Goal: Task Accomplishment & Management: Use online tool/utility

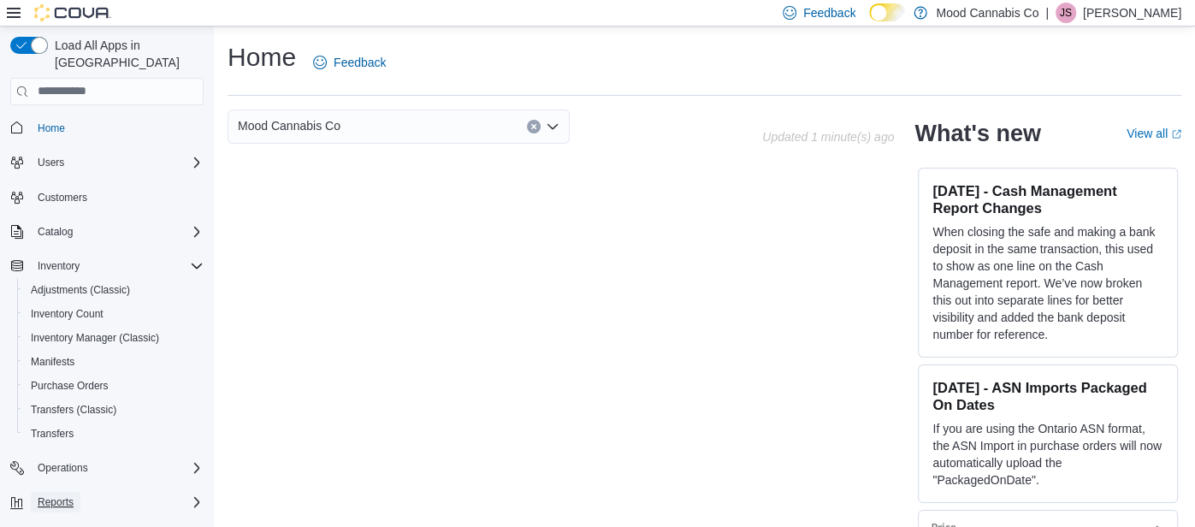
click at [47, 495] on span "Reports" at bounding box center [56, 502] width 36 height 14
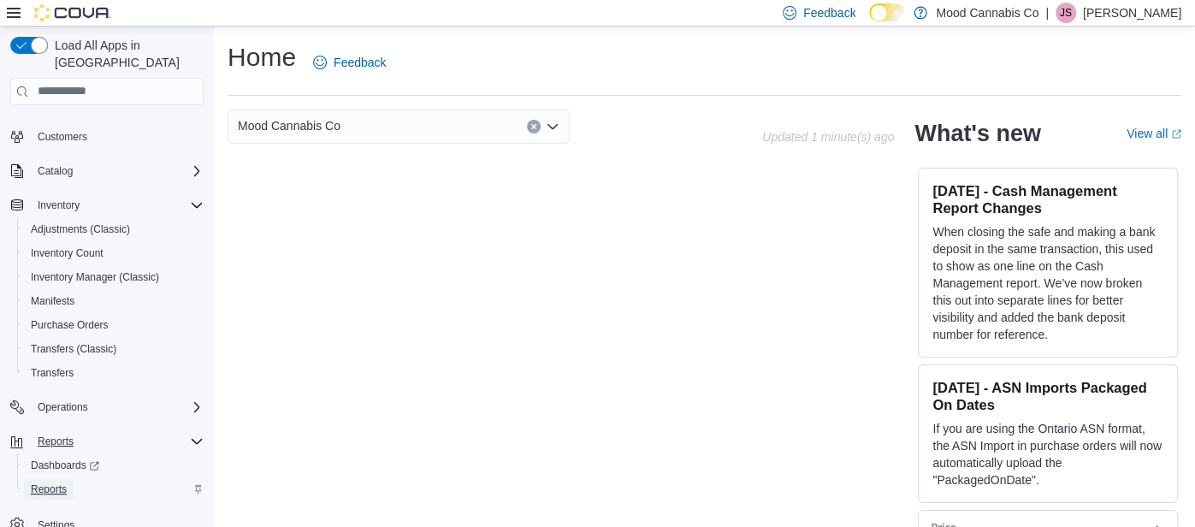
click at [62, 482] on span "Reports" at bounding box center [49, 489] width 36 height 14
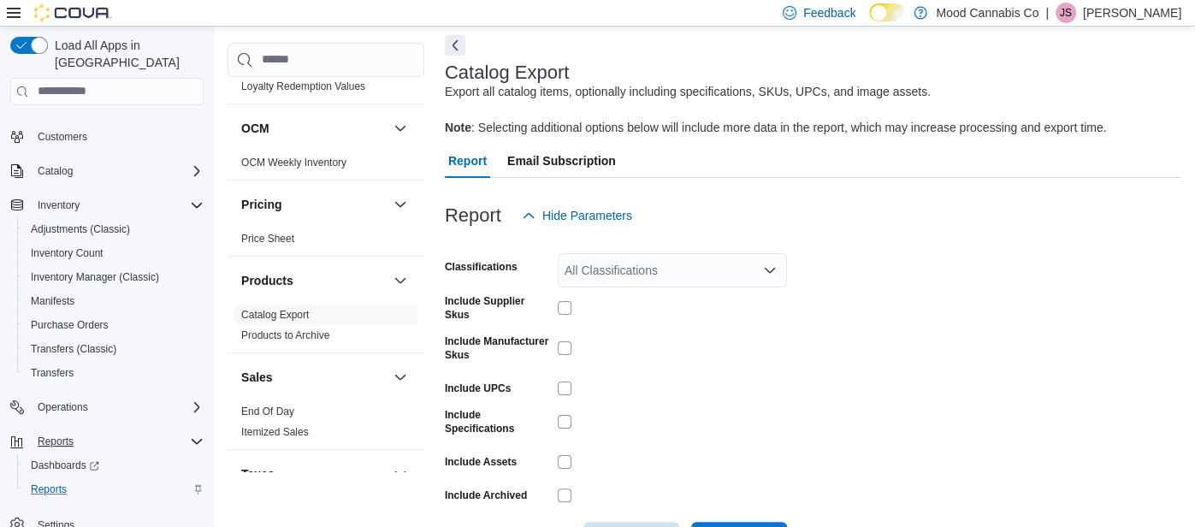
scroll to position [714, 0]
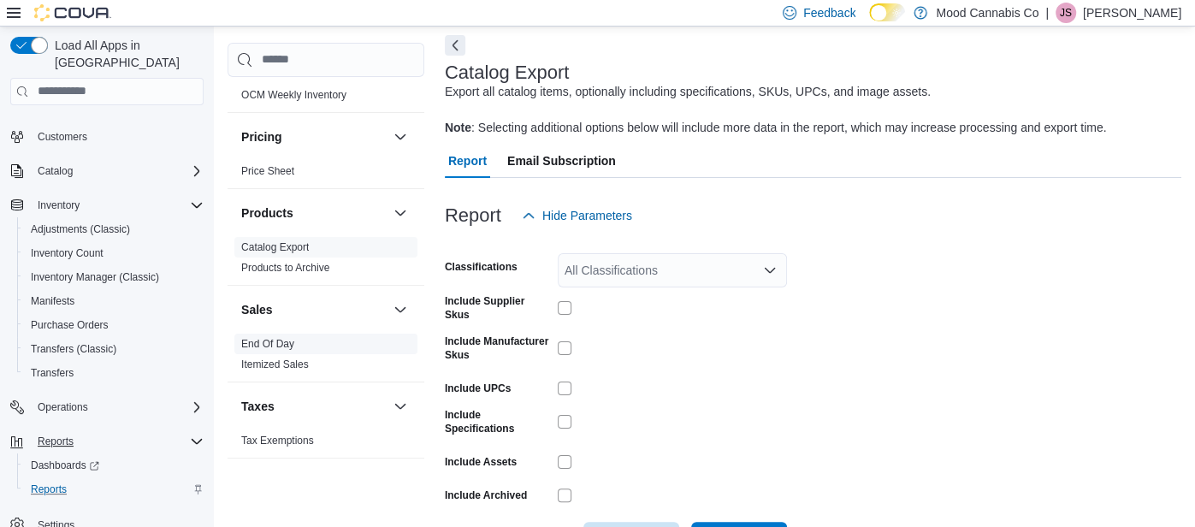
click at [280, 344] on link "End Of Day" at bounding box center [267, 344] width 53 height 12
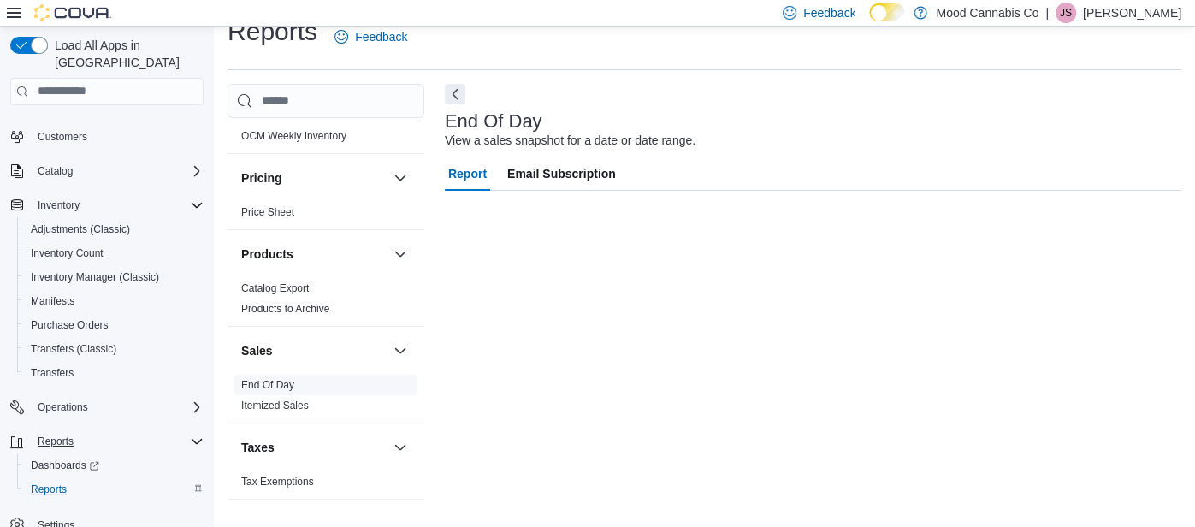
scroll to position [25, 0]
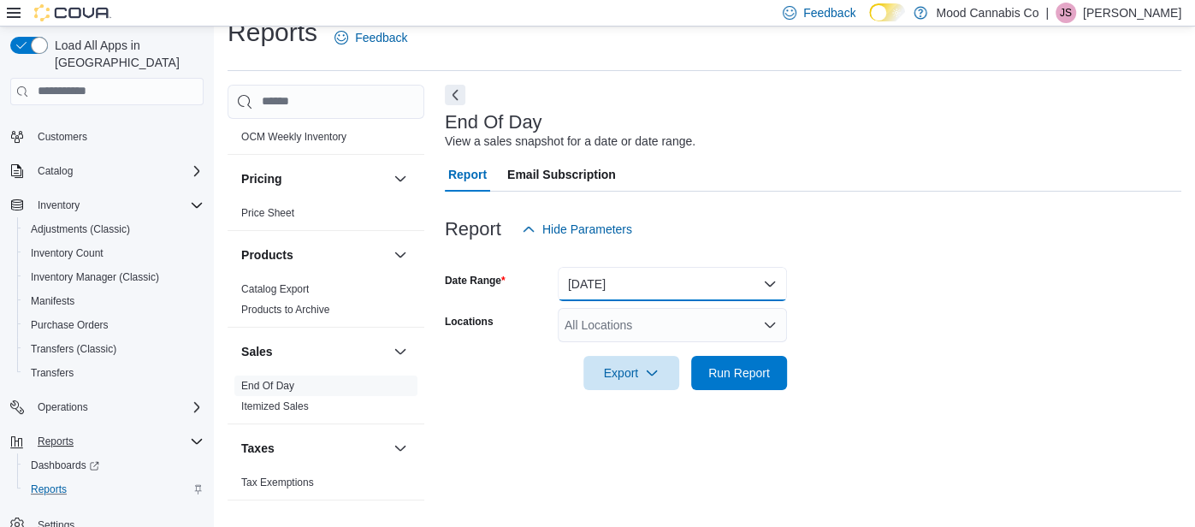
click at [663, 291] on button "[DATE]" at bounding box center [672, 284] width 229 height 34
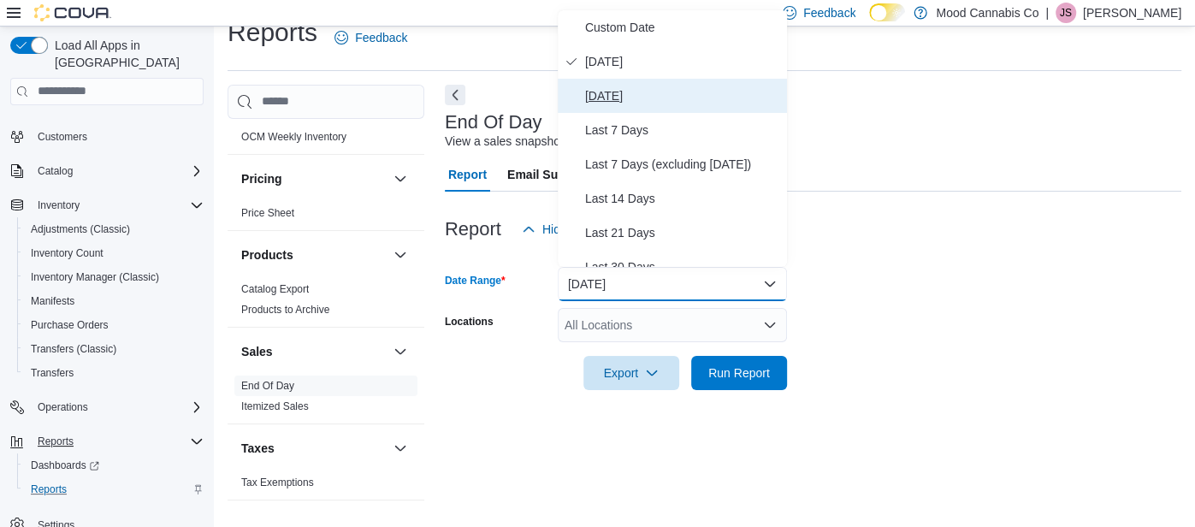
click at [628, 105] on button "[DATE]" at bounding box center [672, 96] width 229 height 34
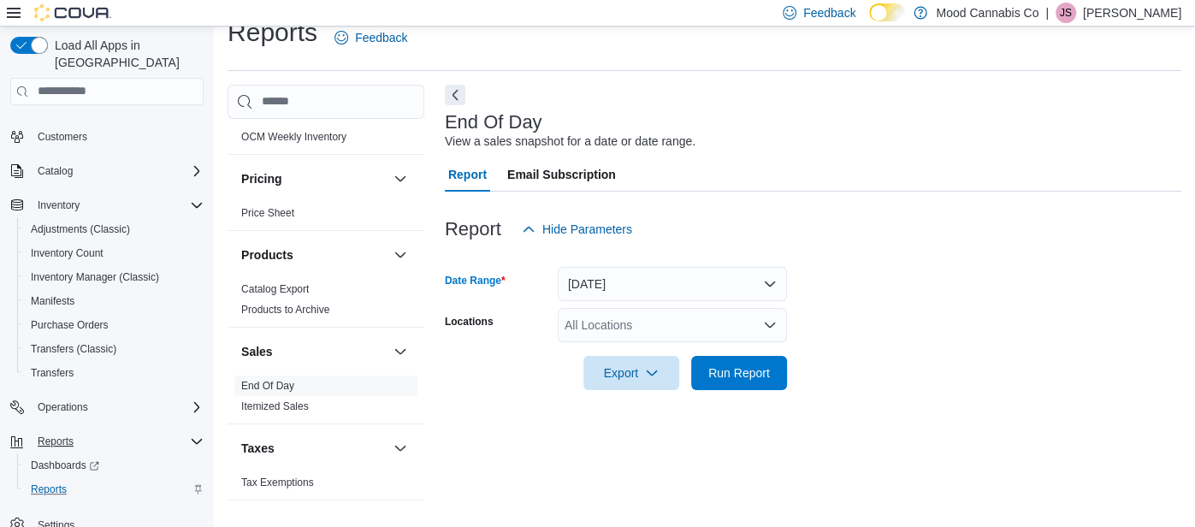
click at [620, 332] on div "All Locations" at bounding box center [672, 325] width 229 height 34
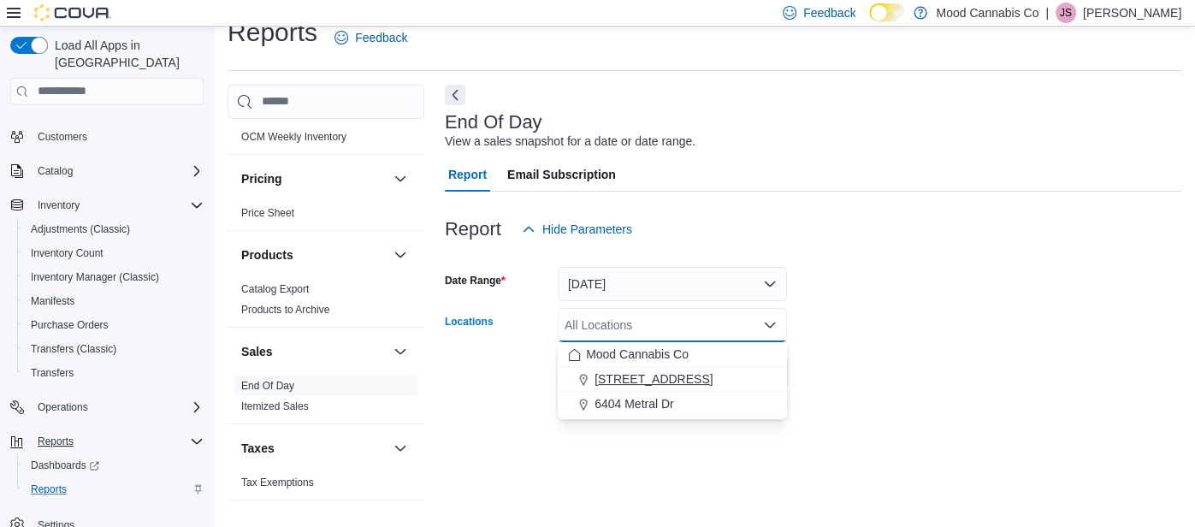
click at [628, 384] on span "[STREET_ADDRESS]" at bounding box center [653, 378] width 118 height 17
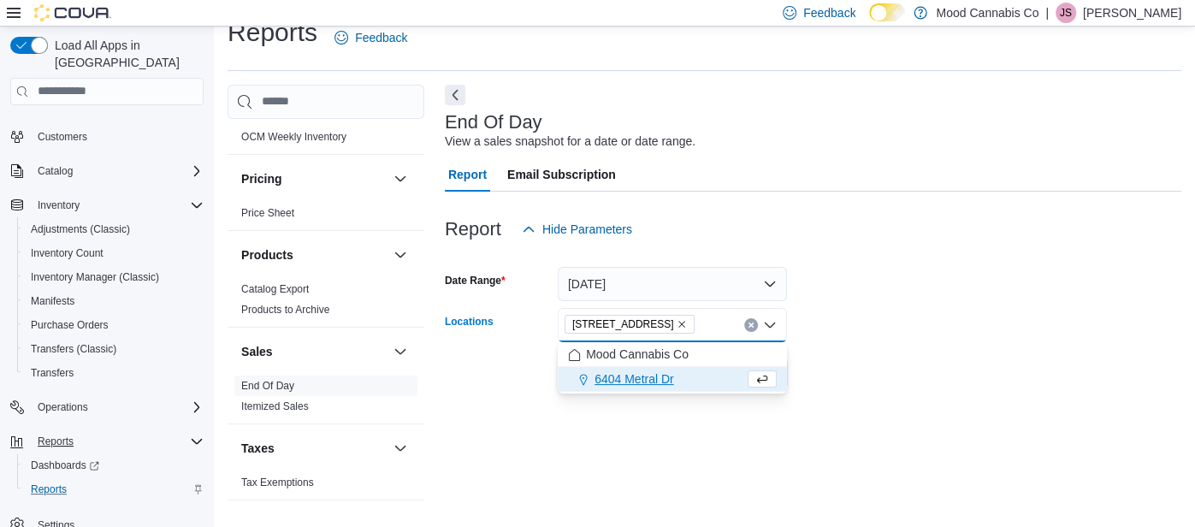
click at [679, 422] on div "End Of Day View a sales snapshot for a date or date range. Report Email Subscri…" at bounding box center [813, 299] width 736 height 429
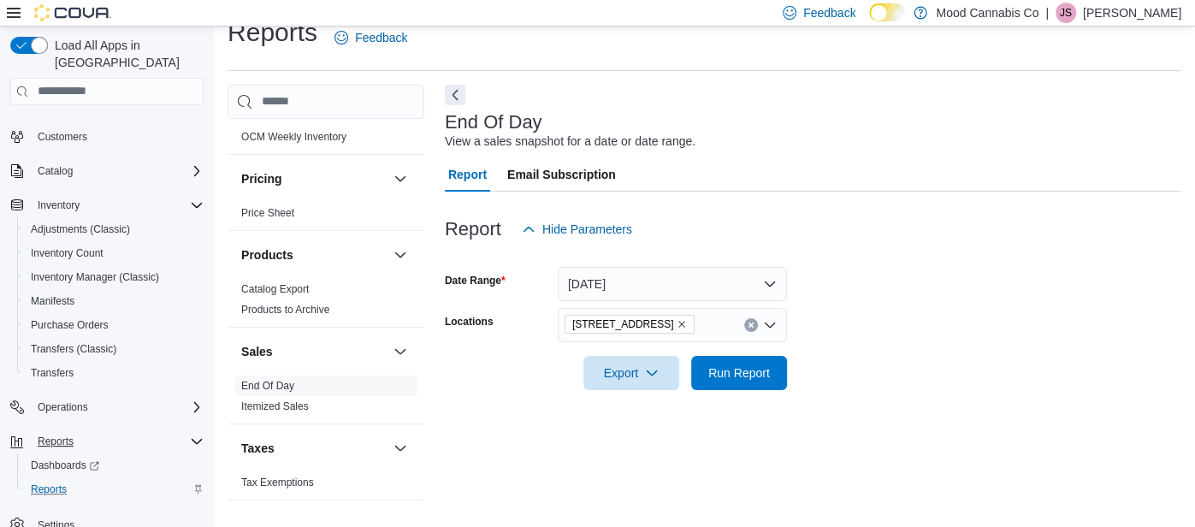
click at [746, 353] on div at bounding box center [813, 349] width 736 height 14
click at [750, 364] on span "Run Report" at bounding box center [739, 371] width 62 height 17
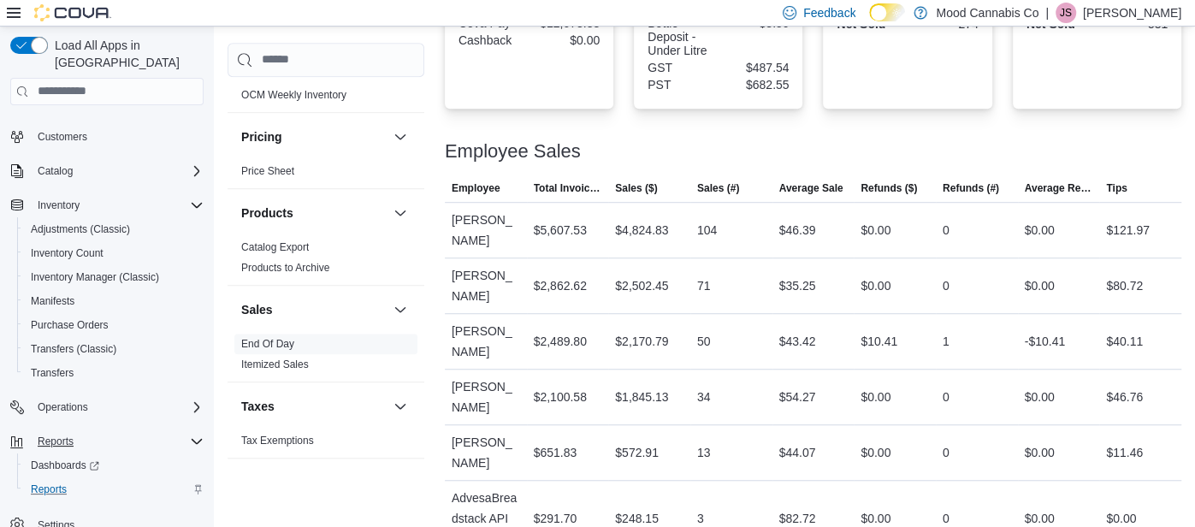
scroll to position [296, 0]
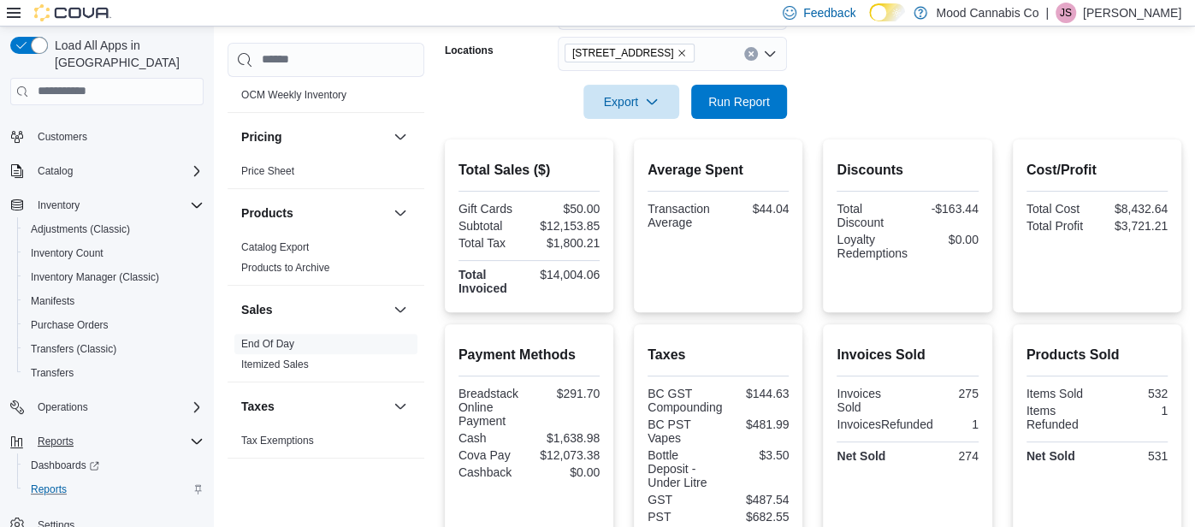
click at [749, 58] on button "Clear input" at bounding box center [751, 54] width 14 height 14
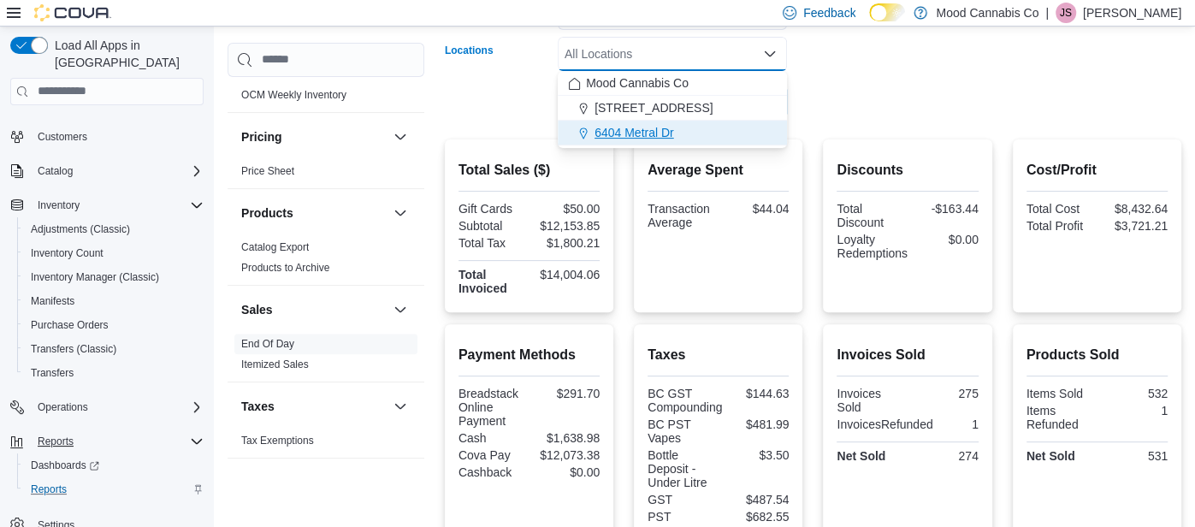
click at [711, 140] on div "6404 Metral Dr" at bounding box center [672, 132] width 209 height 17
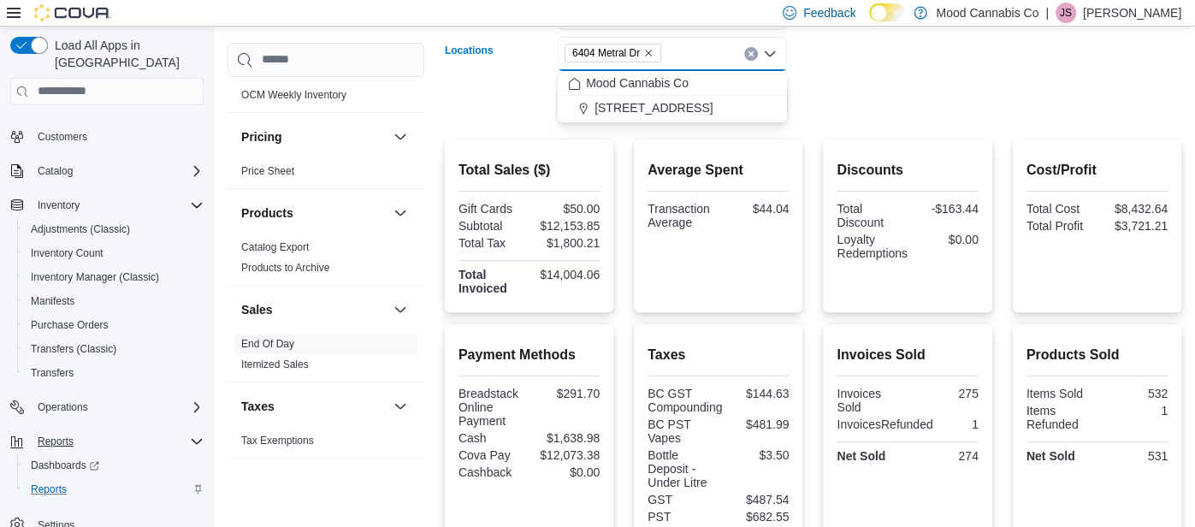
click at [711, 140] on div "Average Spent Transaction Average $44.04" at bounding box center [718, 225] width 168 height 173
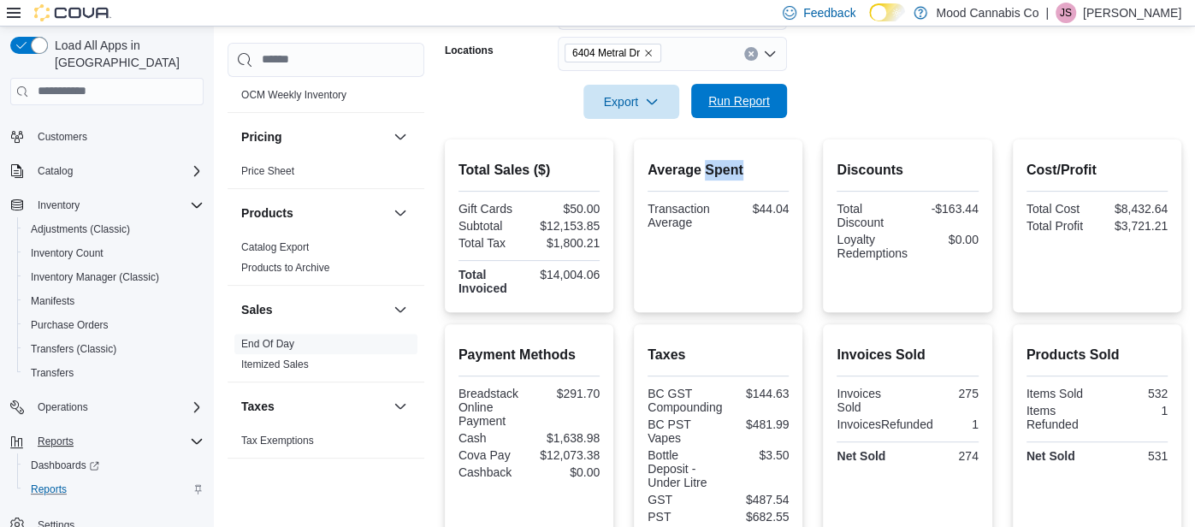
click at [744, 115] on span "Run Report" at bounding box center [738, 101] width 75 height 34
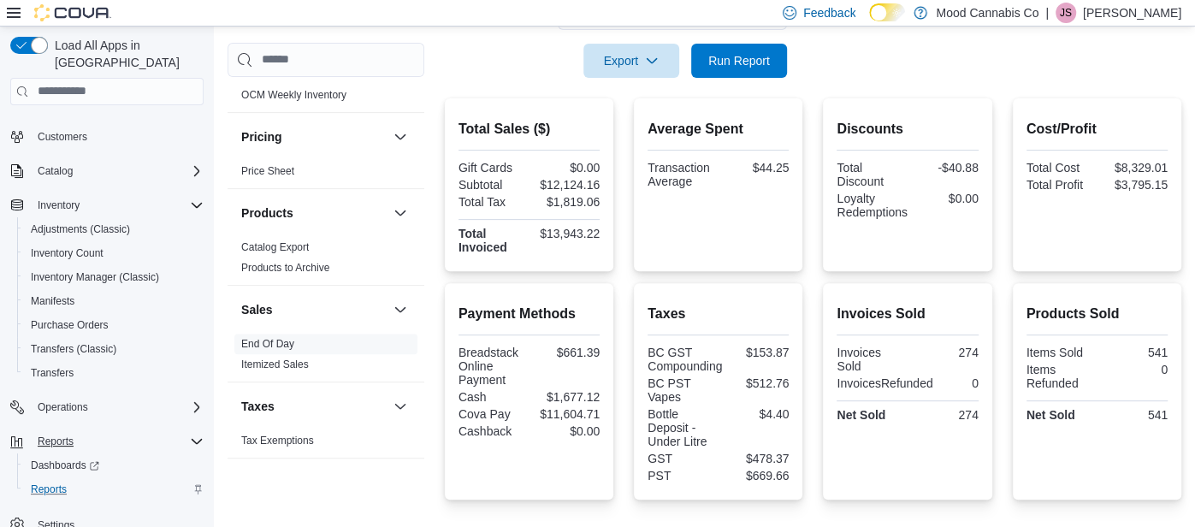
scroll to position [268, 0]
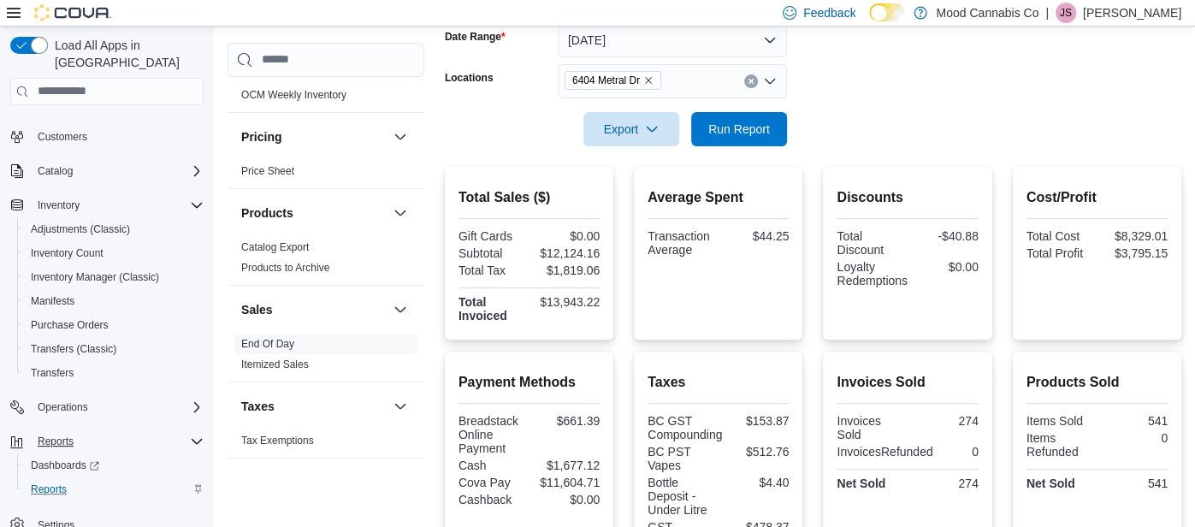
click at [750, 86] on button "Clear input" at bounding box center [751, 81] width 14 height 14
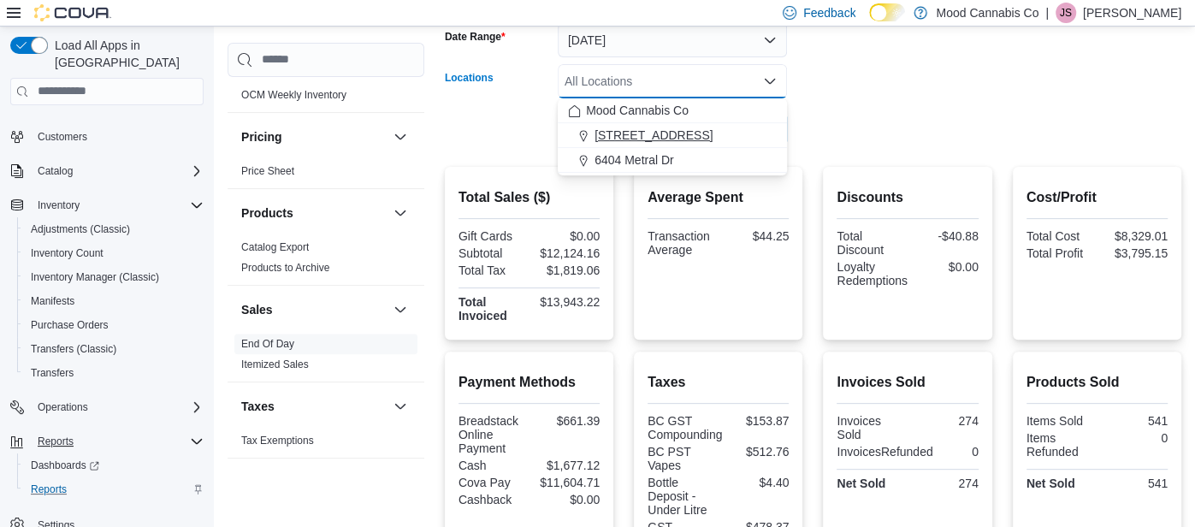
click at [736, 131] on div "[STREET_ADDRESS]" at bounding box center [672, 135] width 209 height 17
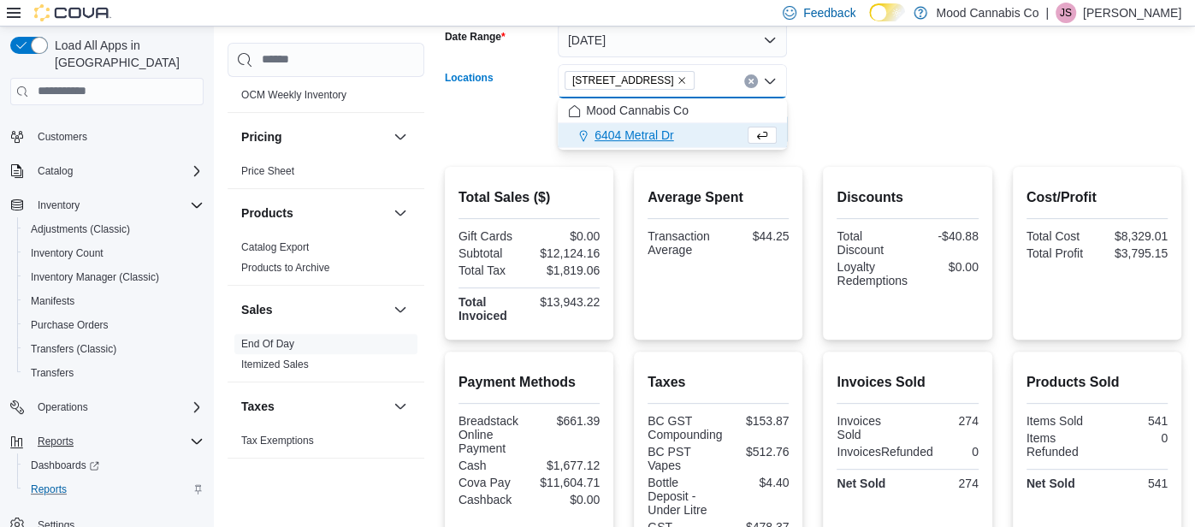
click at [741, 150] on div at bounding box center [813, 156] width 736 height 21
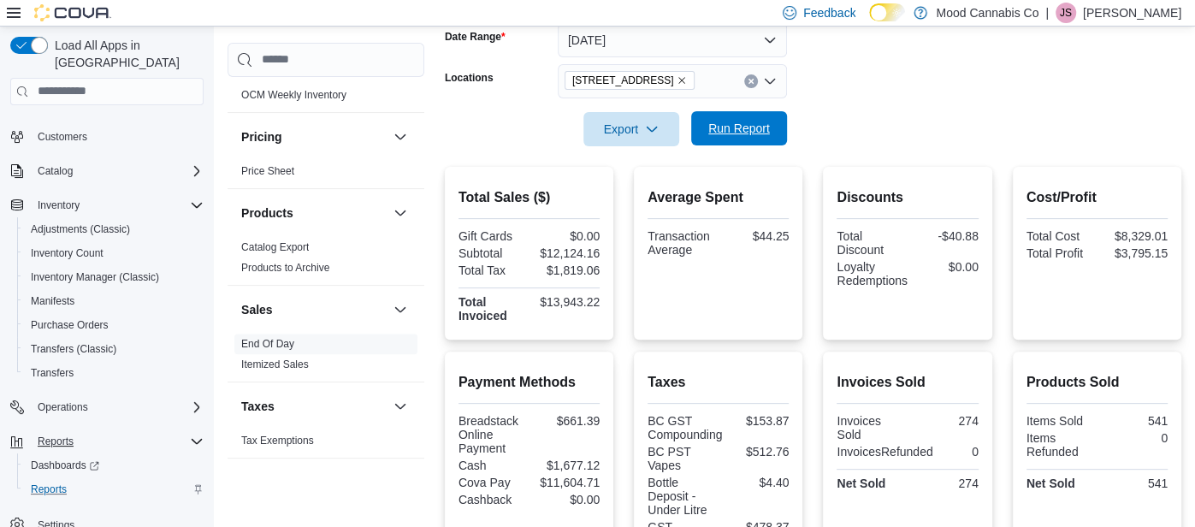
click at [730, 126] on span "Run Report" at bounding box center [739, 128] width 62 height 17
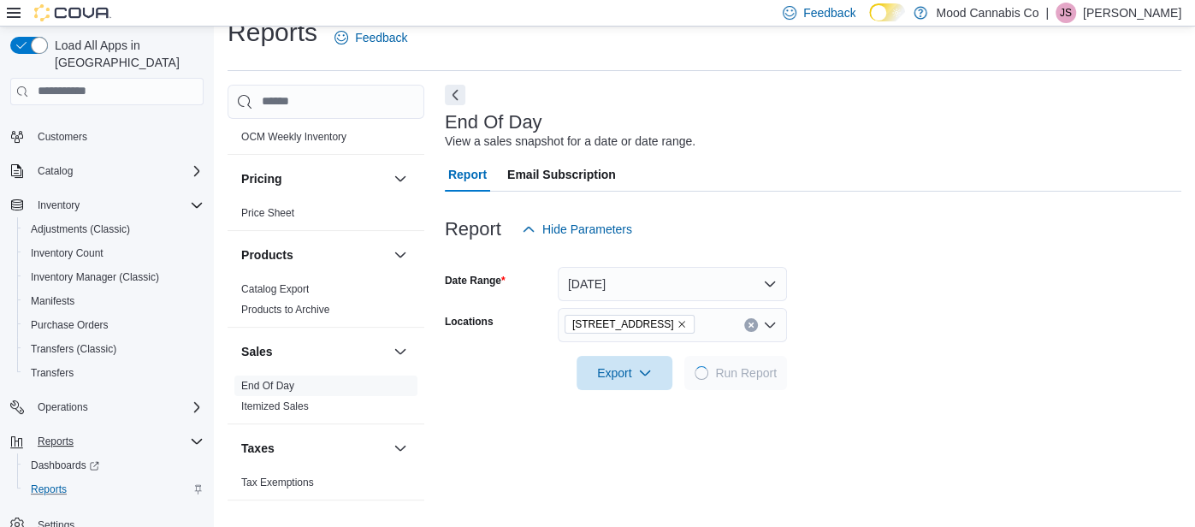
scroll to position [268, 0]
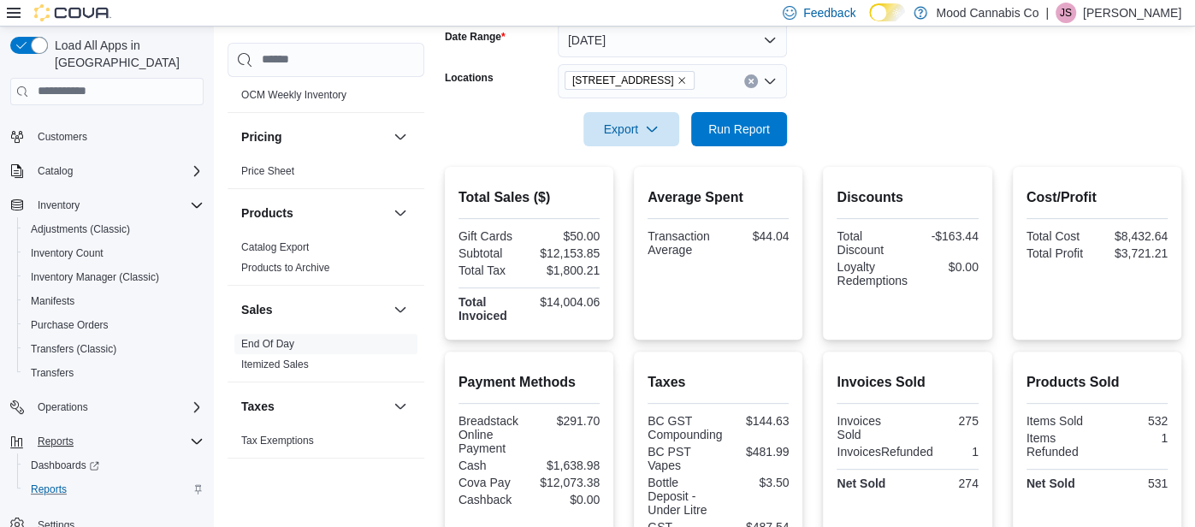
click at [752, 80] on icon "Clear input" at bounding box center [750, 81] width 7 height 7
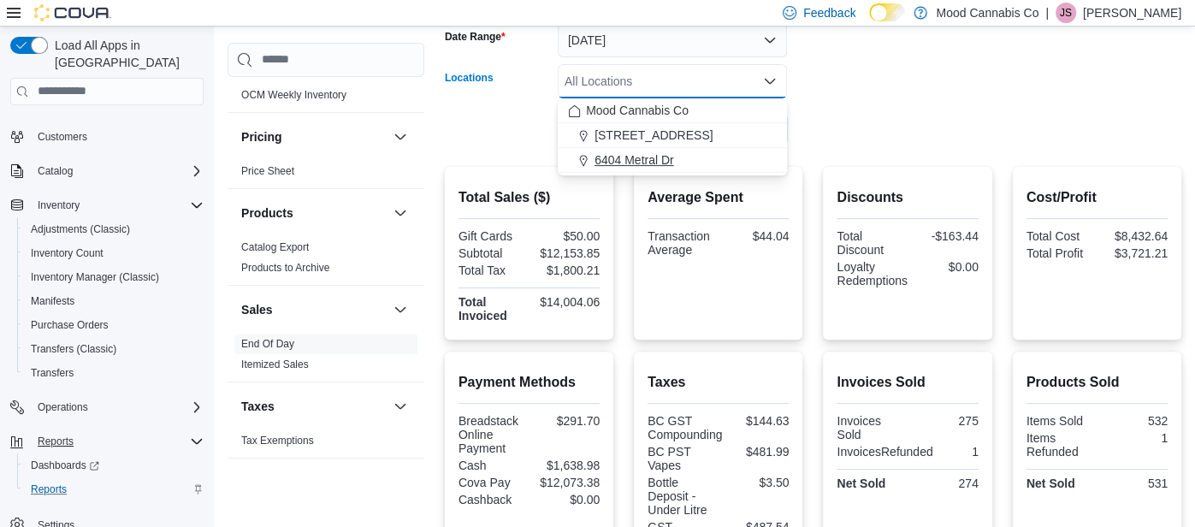
click at [697, 154] on div "6404 Metral Dr" at bounding box center [672, 159] width 209 height 17
click at [697, 154] on div at bounding box center [813, 156] width 736 height 21
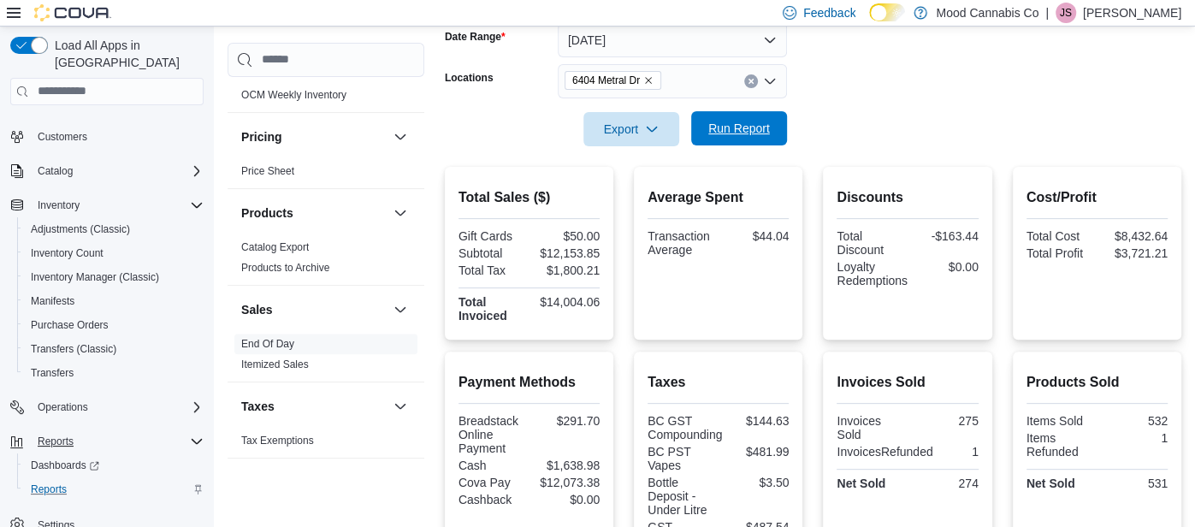
click at [730, 137] on span "Run Report" at bounding box center [738, 128] width 75 height 34
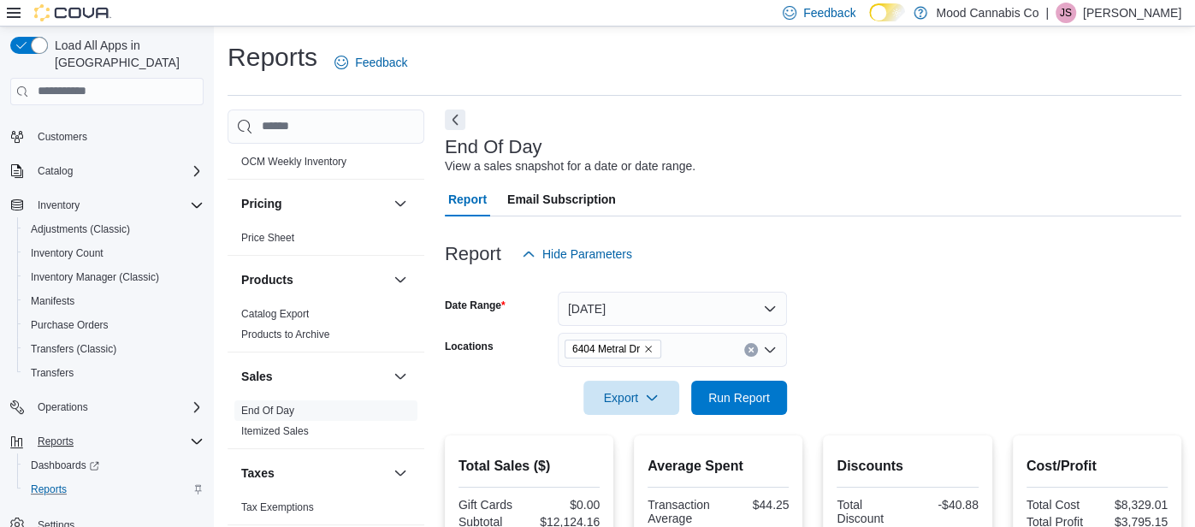
click at [752, 353] on button "Clear input" at bounding box center [751, 350] width 14 height 14
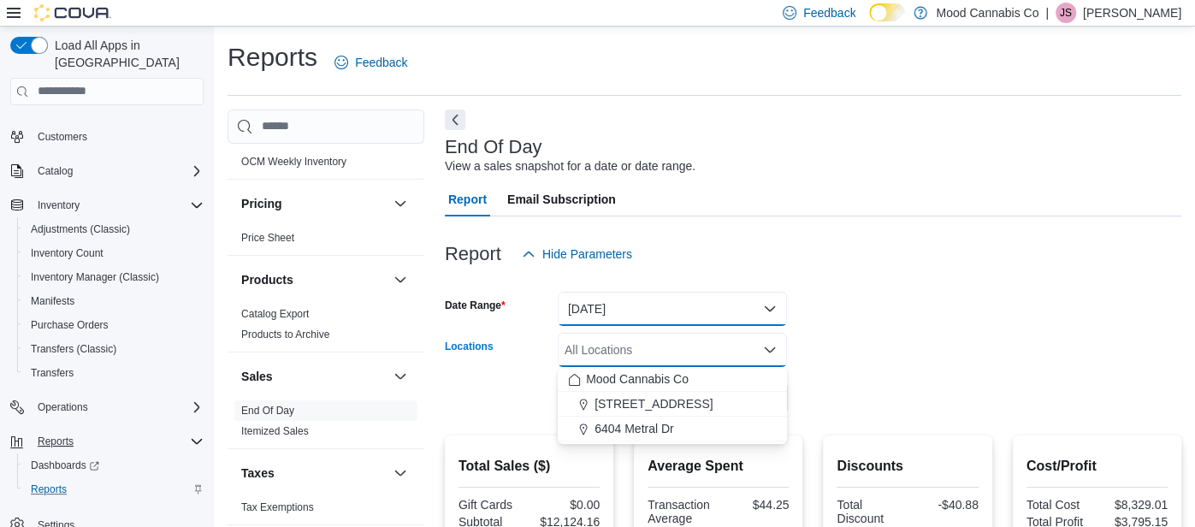
click at [727, 304] on button "[DATE]" at bounding box center [672, 309] width 229 height 34
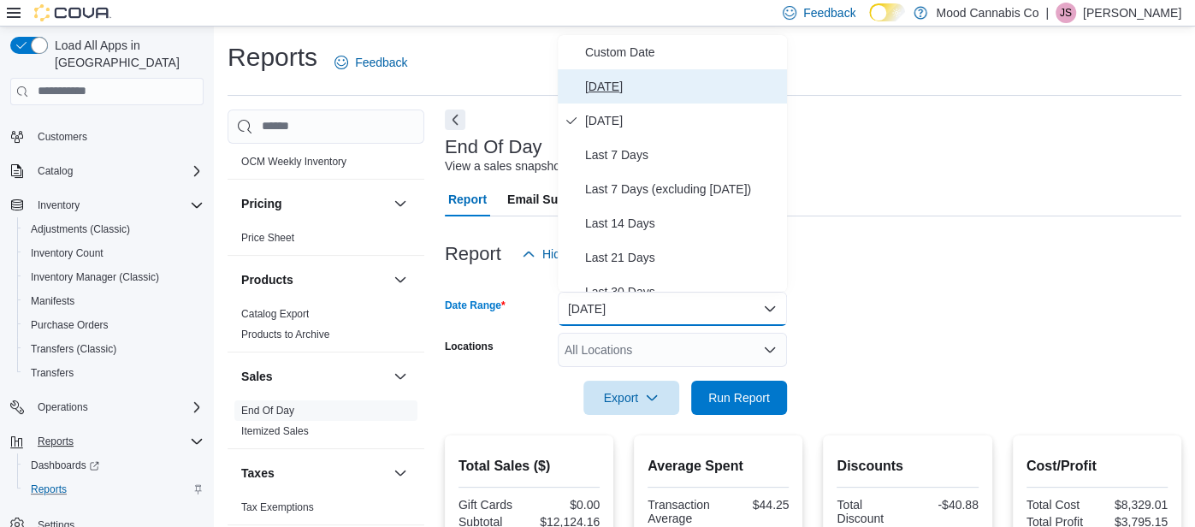
click at [704, 95] on span "[DATE]" at bounding box center [682, 86] width 195 height 21
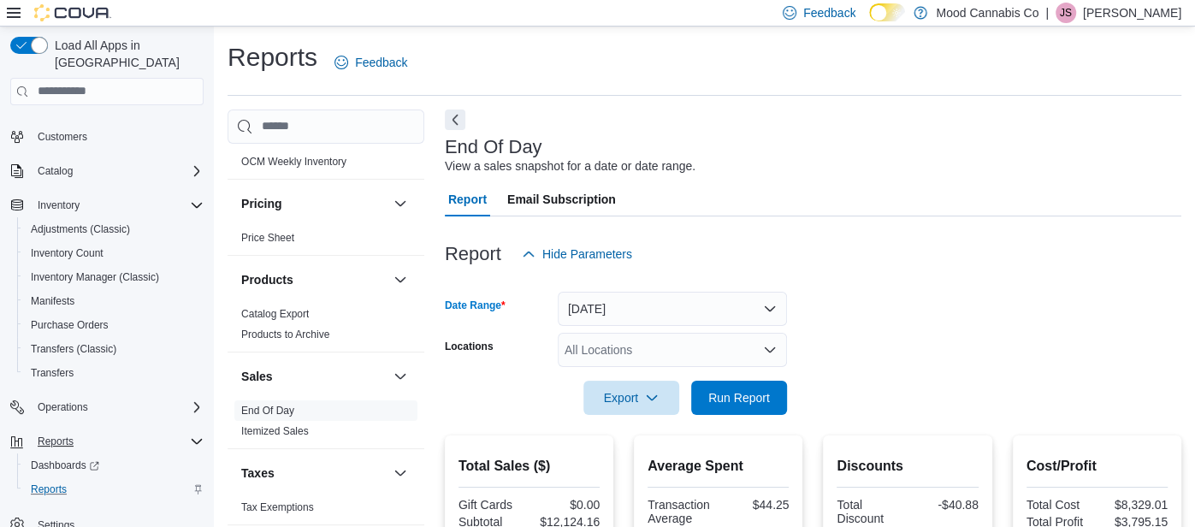
click at [739, 345] on div "All Locations" at bounding box center [672, 350] width 229 height 34
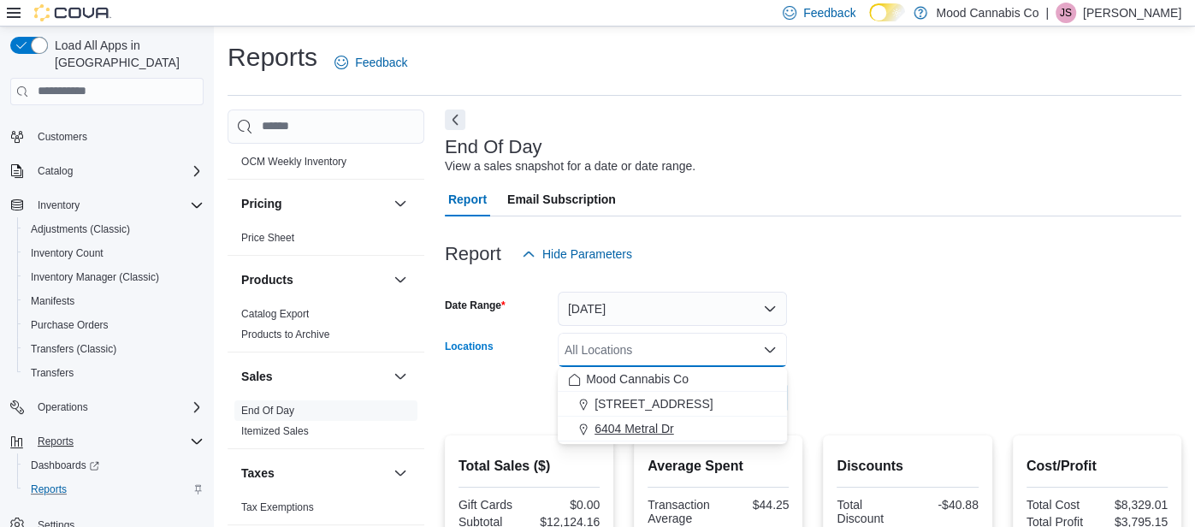
click at [741, 434] on div "6404 Metral Dr" at bounding box center [672, 428] width 209 height 17
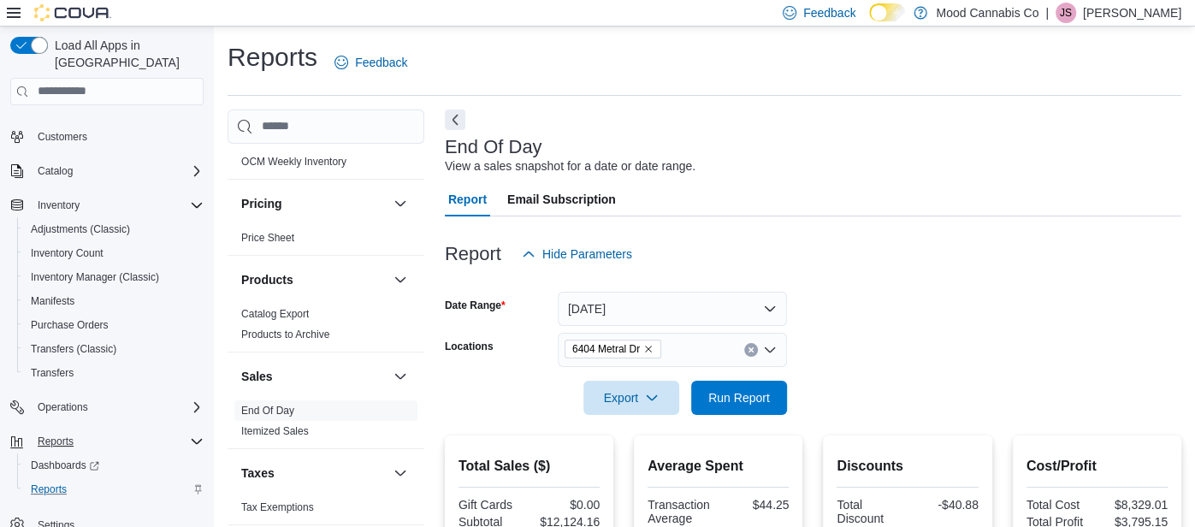
click at [906, 374] on div at bounding box center [813, 374] width 736 height 14
click at [740, 405] on span "Run Report" at bounding box center [738, 397] width 75 height 34
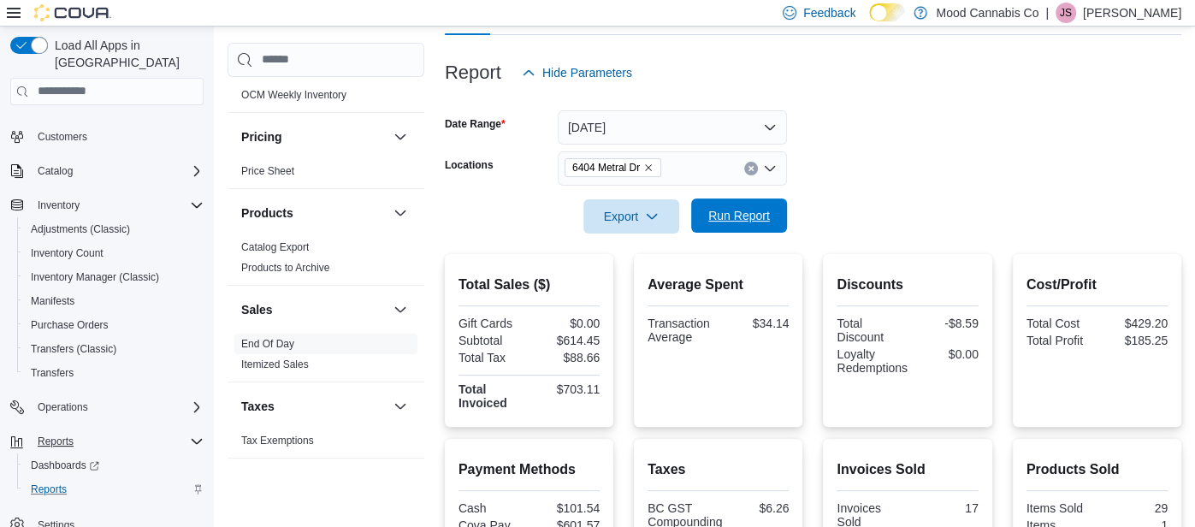
scroll to position [182, 0]
click at [753, 169] on icon "Clear input" at bounding box center [750, 167] width 7 height 7
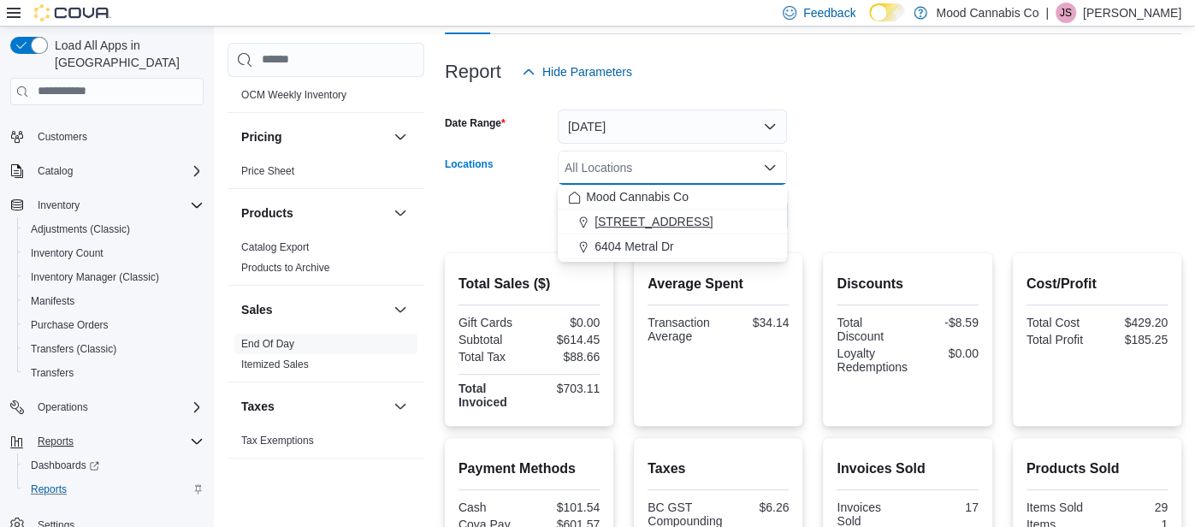
click at [743, 209] on button "[STREET_ADDRESS]" at bounding box center [672, 221] width 229 height 25
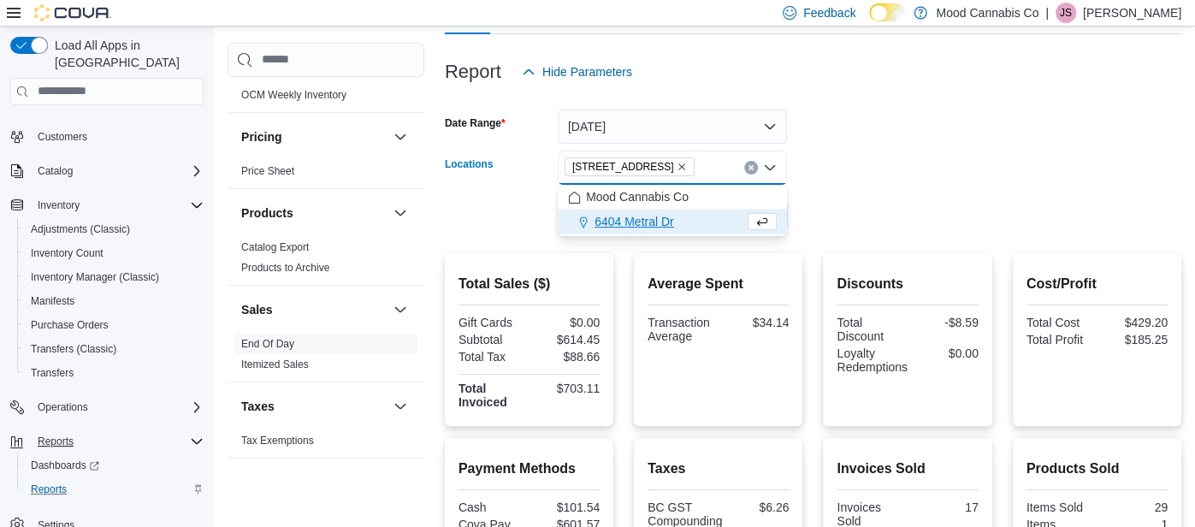
click at [747, 250] on div at bounding box center [813, 243] width 736 height 21
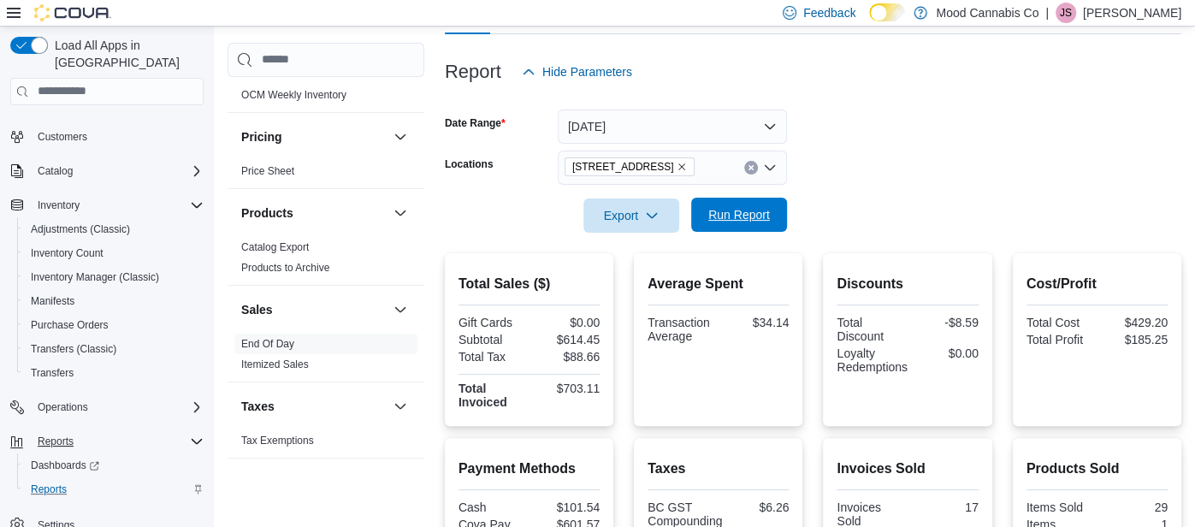
click at [736, 201] on span "Run Report" at bounding box center [738, 215] width 75 height 34
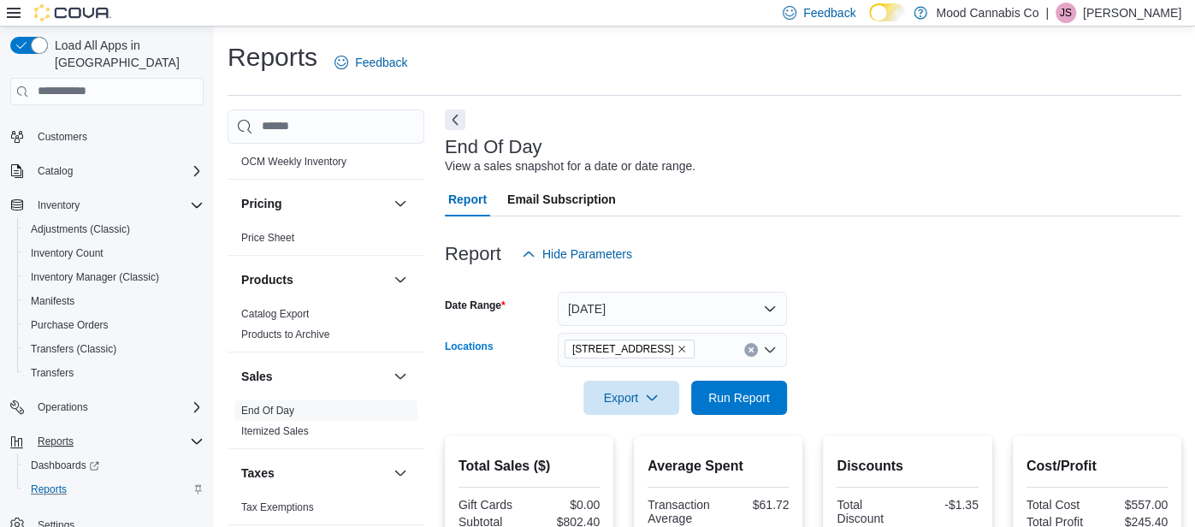
click at [753, 355] on button "Clear input" at bounding box center [751, 350] width 14 height 14
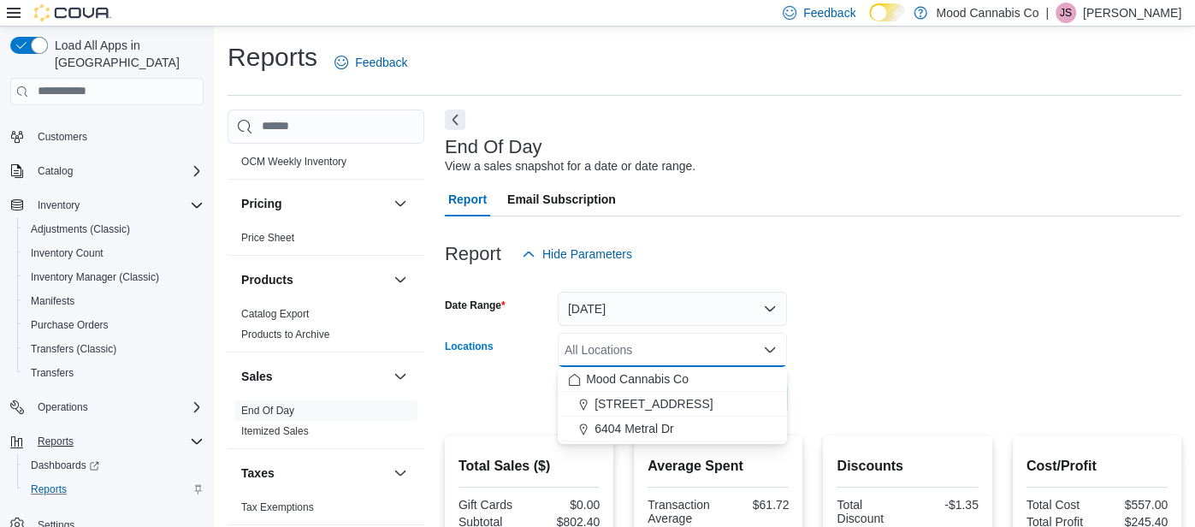
click at [1133, 1] on div "Feedback Dark Mode Mood Cannabis Co | JS [PERSON_NAME]" at bounding box center [978, 13] width 405 height 34
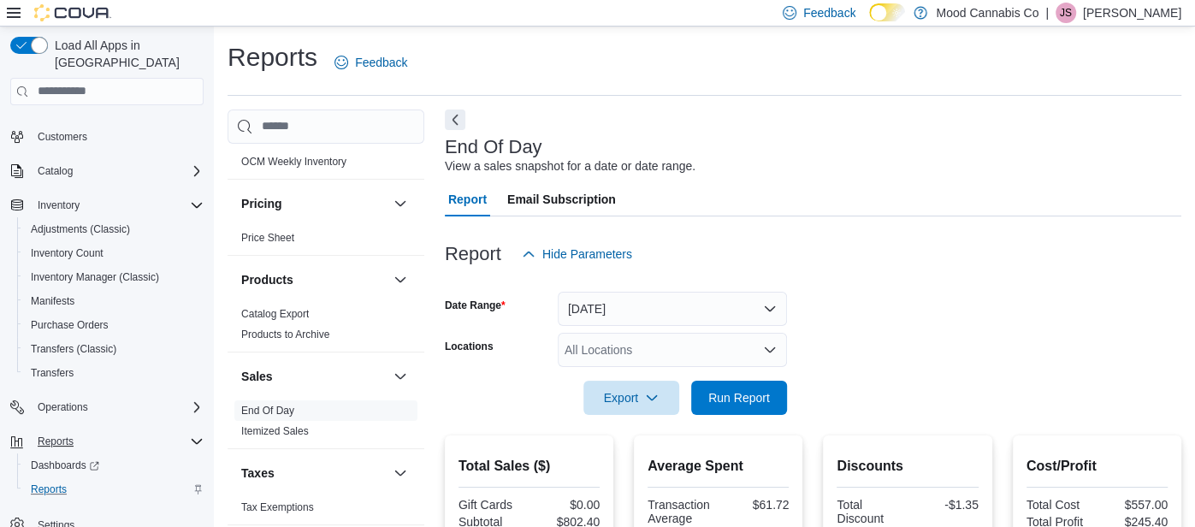
click at [1107, 21] on p "[PERSON_NAME]" at bounding box center [1132, 13] width 98 height 21
click at [1086, 174] on ul "Change Password Help Cova Learning Sign Out" at bounding box center [1095, 105] width 171 height 151
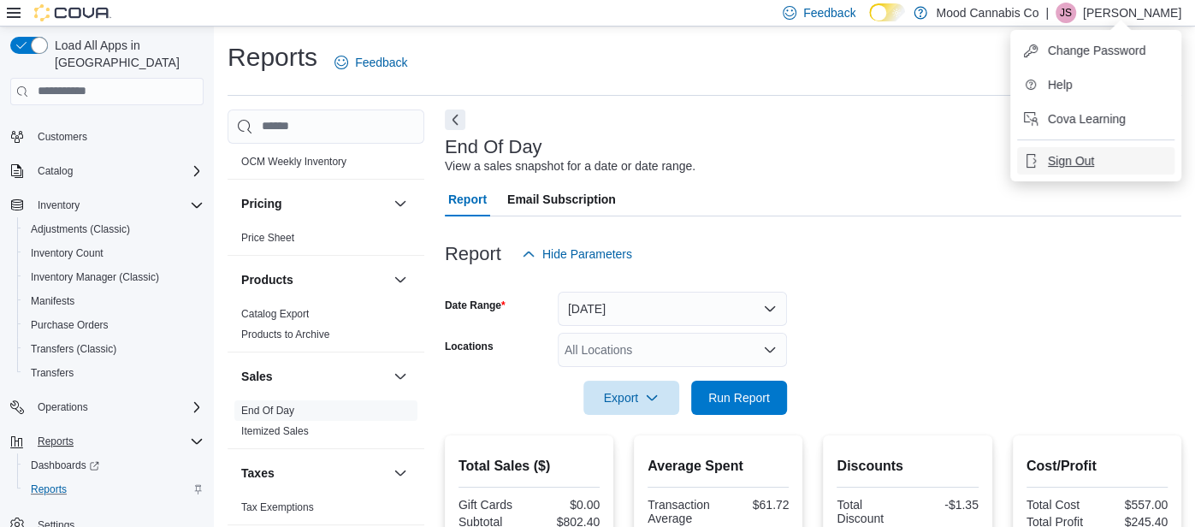
click at [1083, 166] on span "Sign Out" at bounding box center [1070, 160] width 46 height 17
